Goal: Entertainment & Leisure: Browse casually

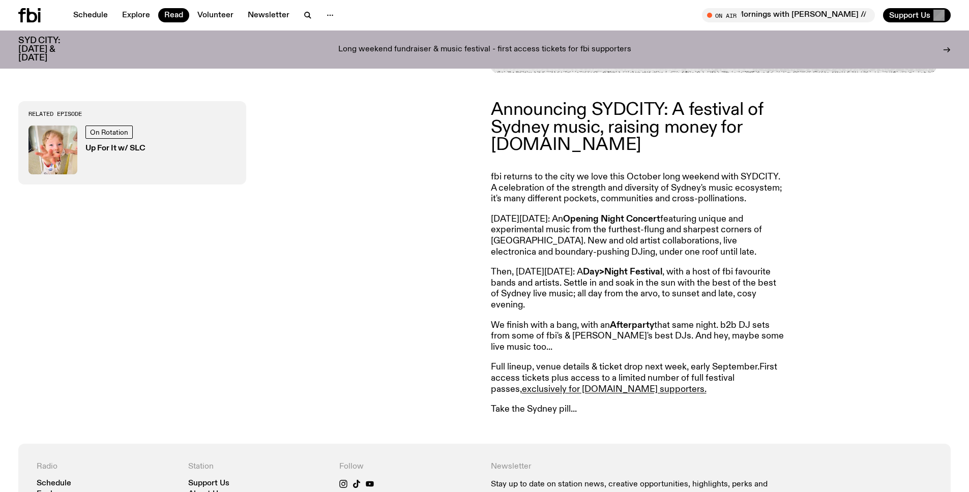
scroll to position [461, 0]
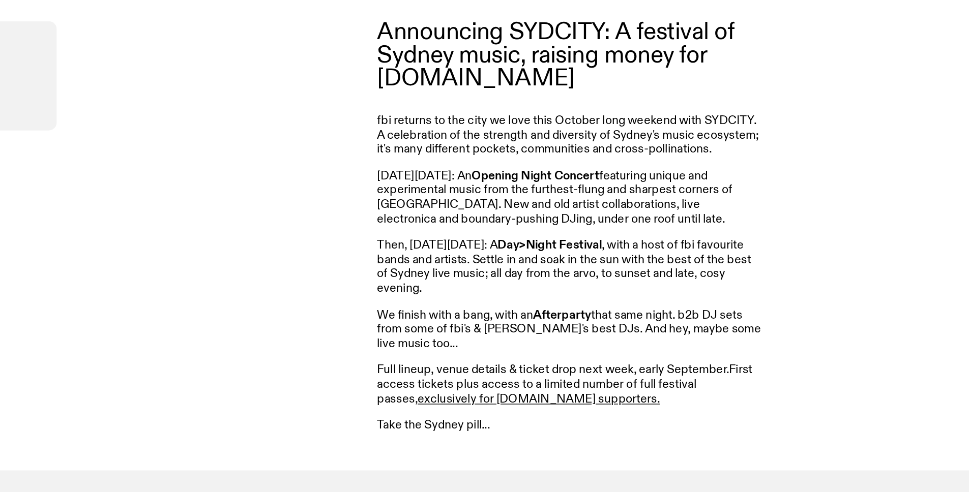
click at [812, 295] on div "Announcing SYDCITY: A festival of Sydney music, raising money for [DOMAIN_NAME]…" at bounding box center [721, 259] width 460 height 314
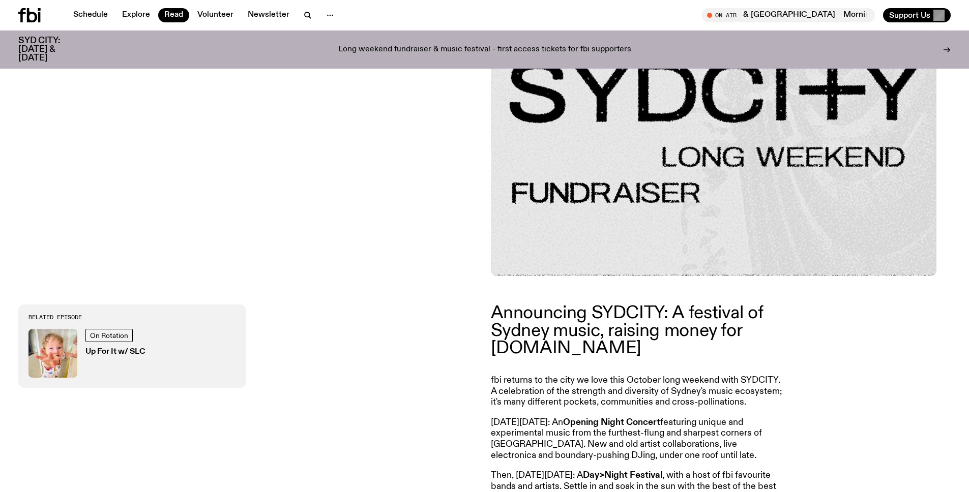
scroll to position [0, 0]
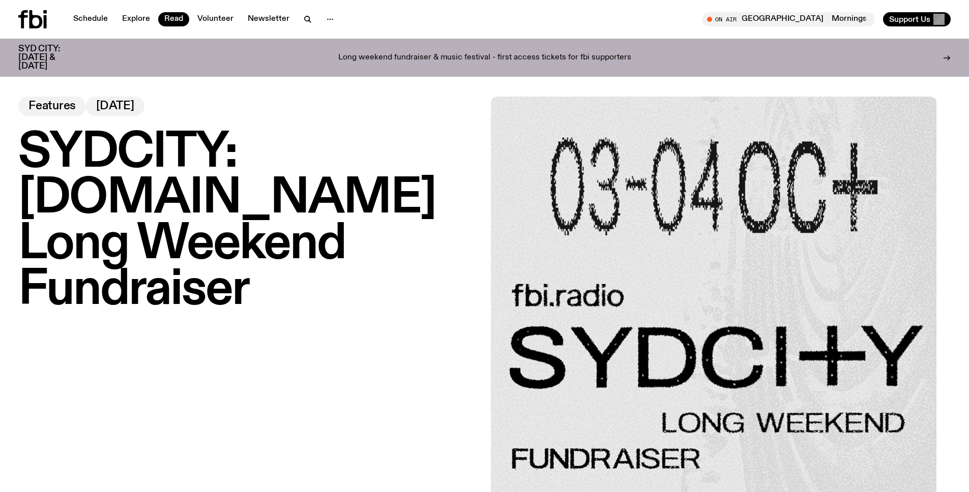
click at [41, 18] on icon at bounding box center [36, 19] width 13 height 18
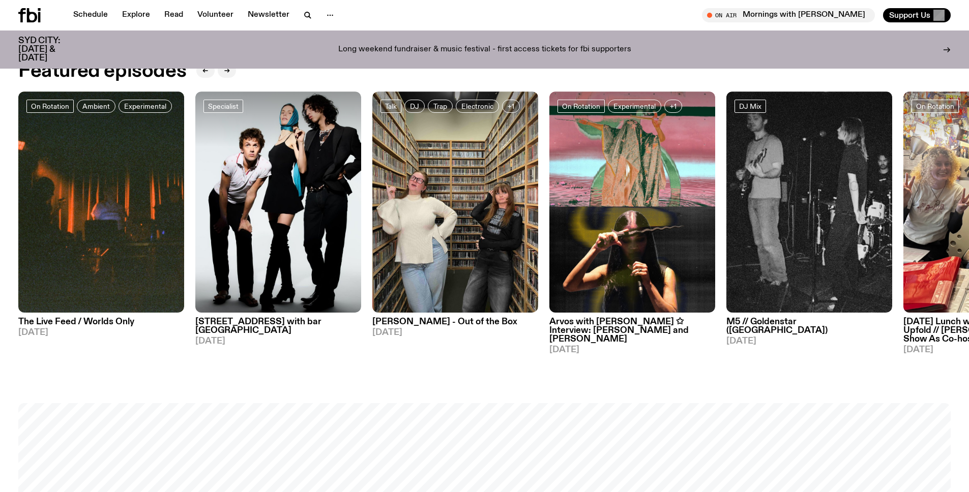
scroll to position [602, 0]
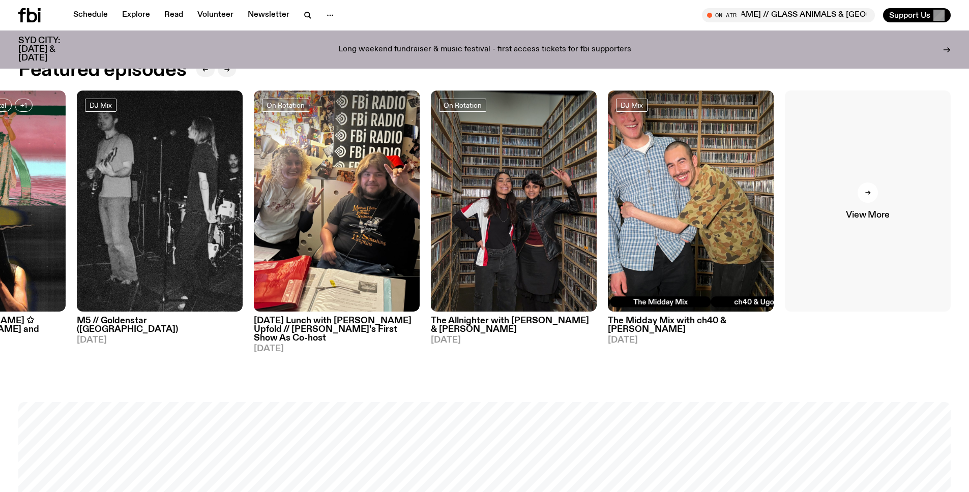
click at [899, 211] on link "View More" at bounding box center [868, 201] width 166 height 221
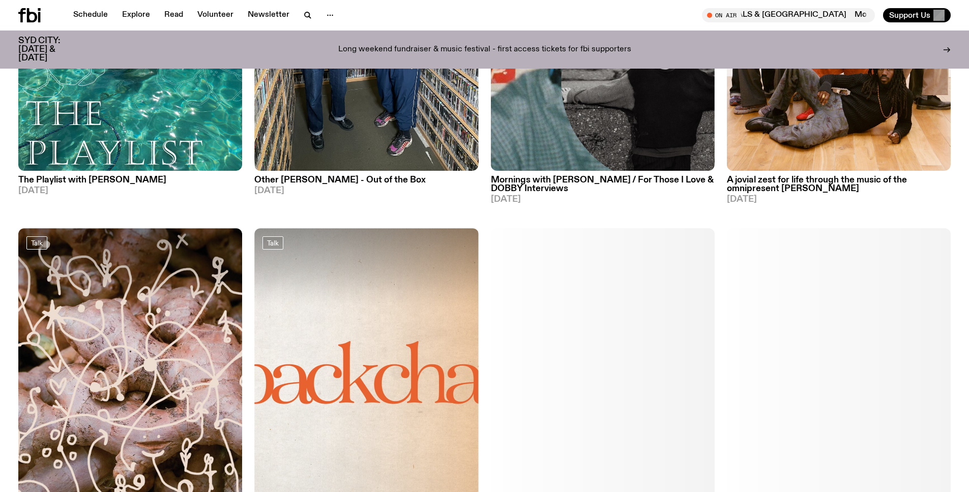
scroll to position [1364, 0]
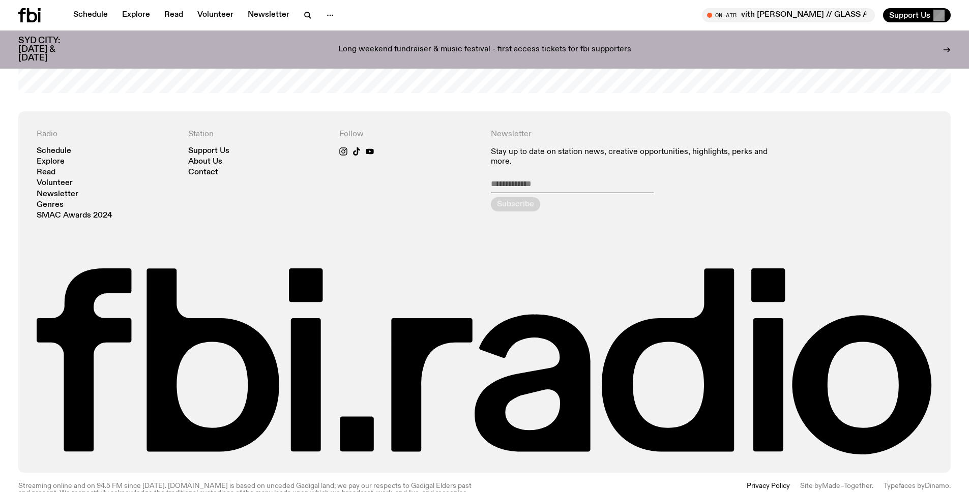
scroll to position [2444, 0]
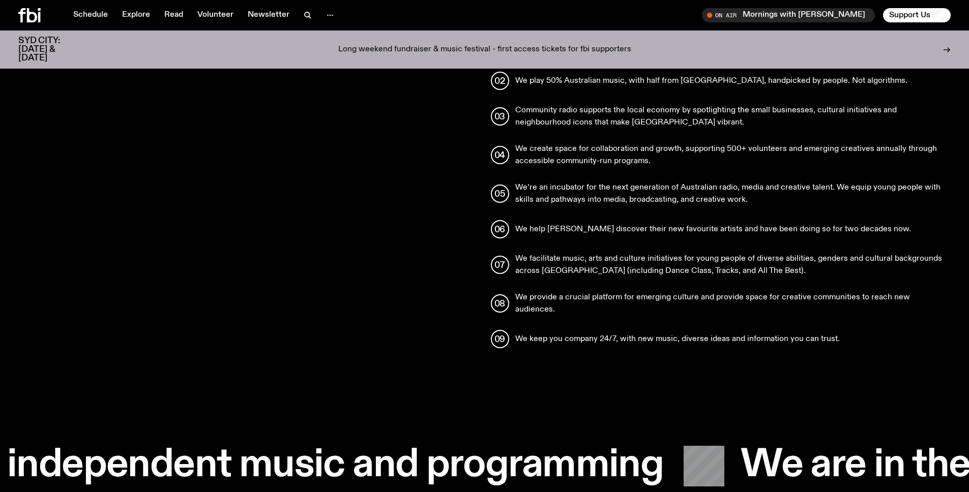
scroll to position [905, 0]
